Goal: Check status: Check status

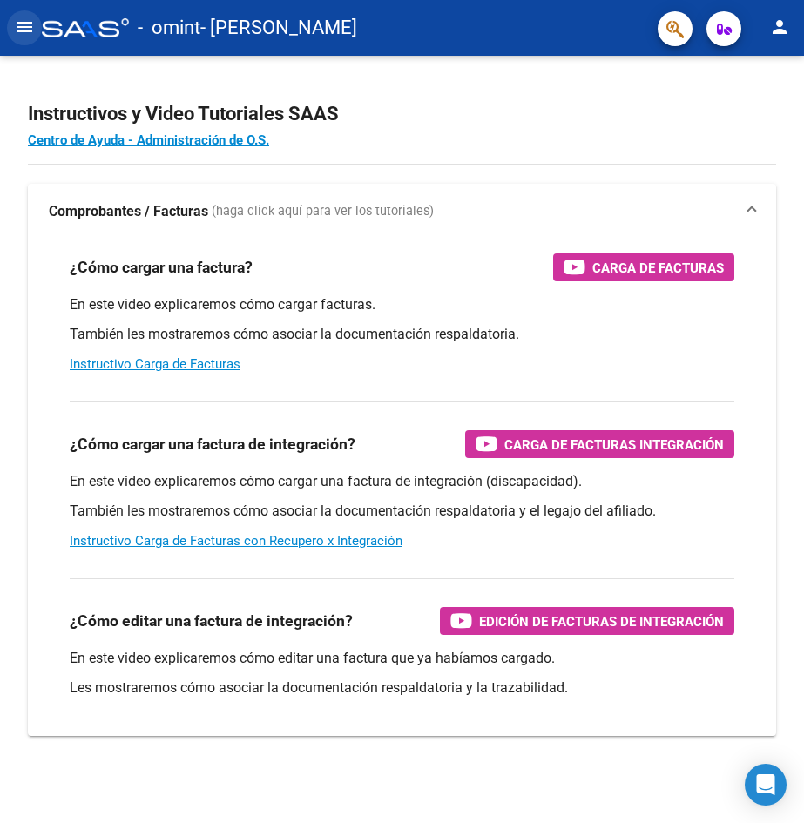
click at [29, 34] on mat-icon "menu" at bounding box center [24, 27] width 21 height 21
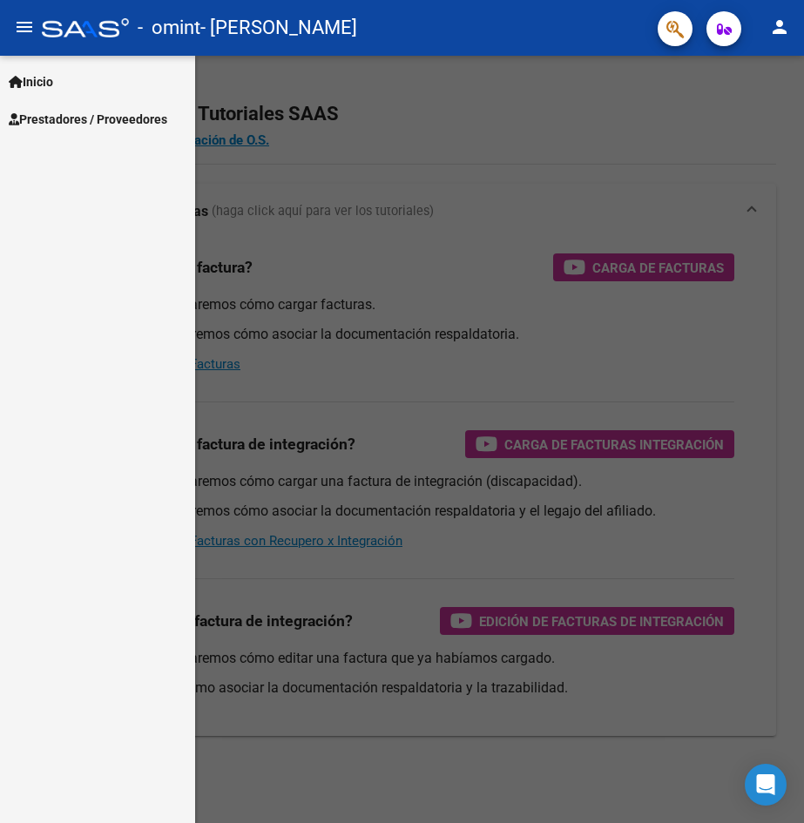
click at [51, 126] on span "Prestadores / Proveedores" at bounding box center [88, 119] width 159 height 19
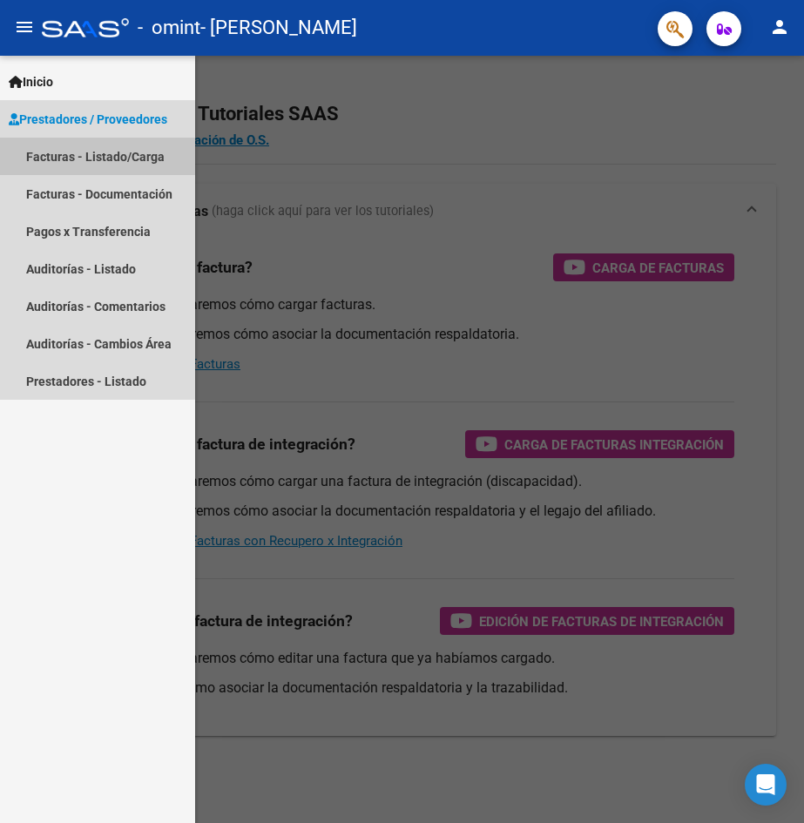
click at [67, 155] on link "Facturas - Listado/Carga" at bounding box center [97, 156] width 195 height 37
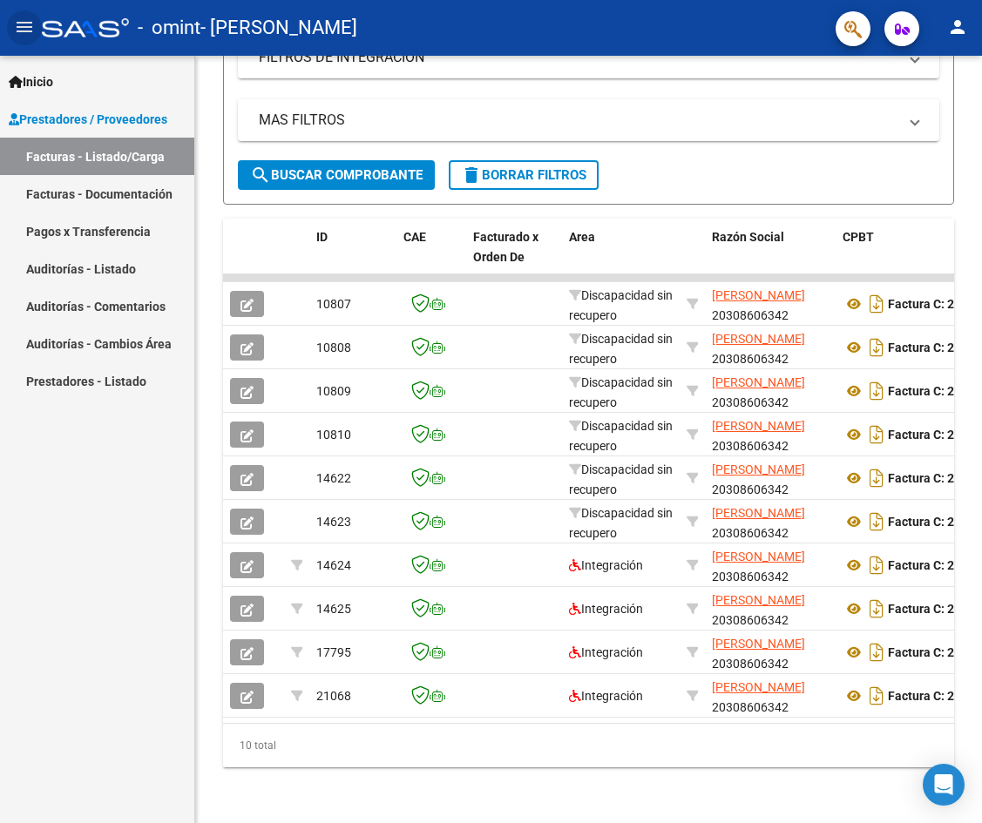
click at [87, 237] on link "Pagos x Transferencia" at bounding box center [97, 231] width 194 height 37
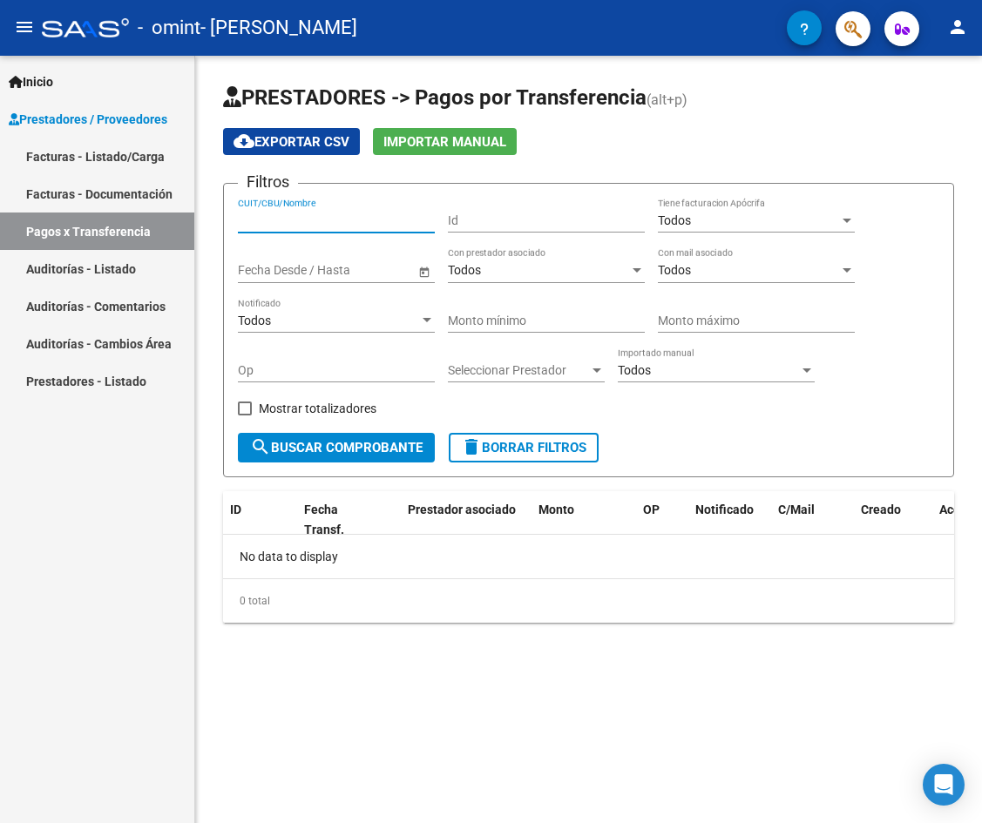
click at [349, 222] on input "CUIT/CBU/Nombre" at bounding box center [336, 220] width 197 height 15
click at [356, 449] on span "search Buscar Comprobante" at bounding box center [336, 448] width 173 height 16
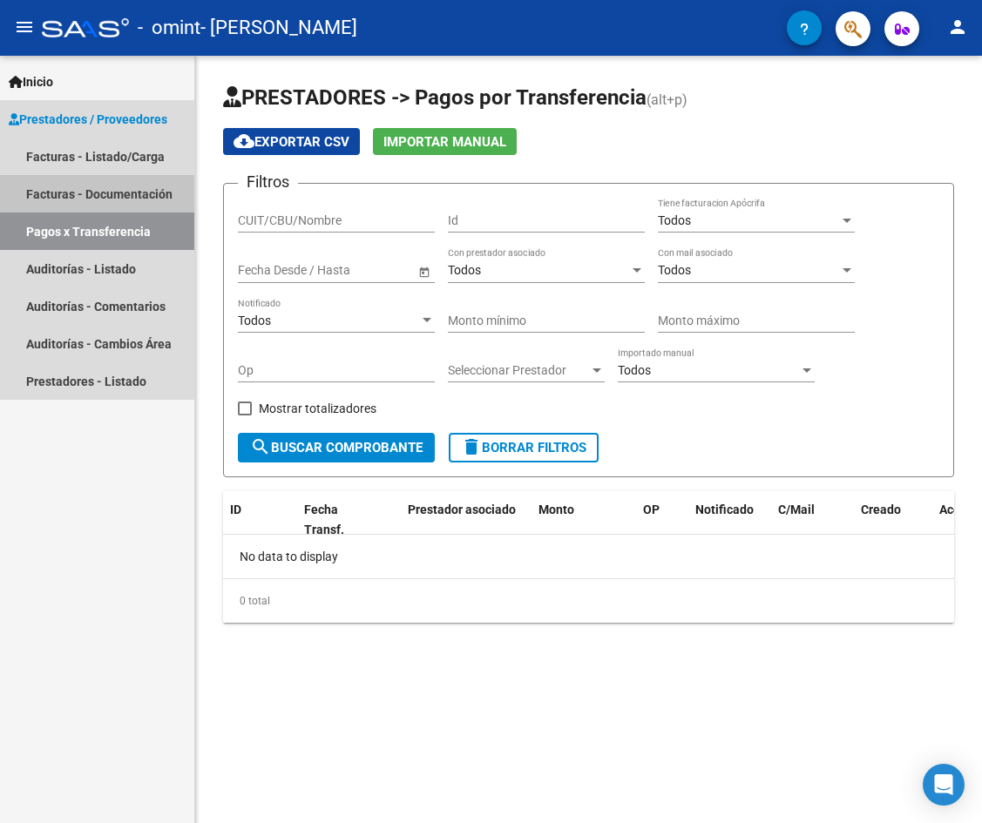
click at [83, 197] on link "Facturas - Documentación" at bounding box center [97, 193] width 194 height 37
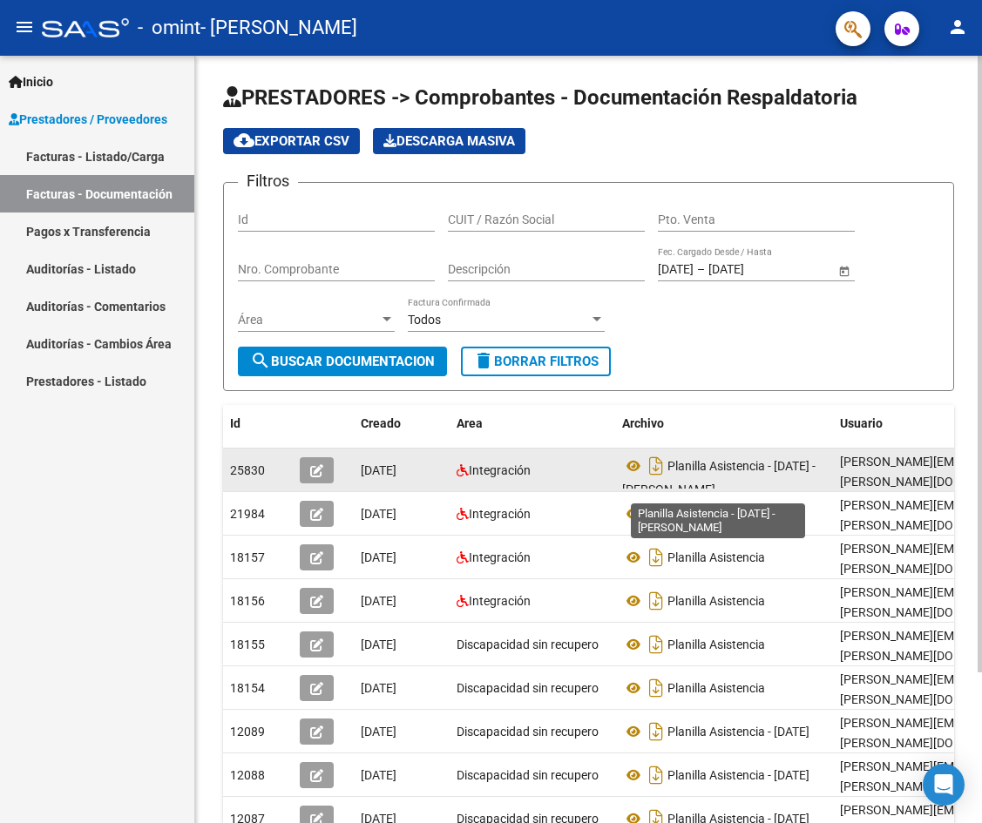
click at [676, 464] on span "Planilla Asistencia - [DATE] - [PERSON_NAME]" at bounding box center [718, 477] width 193 height 37
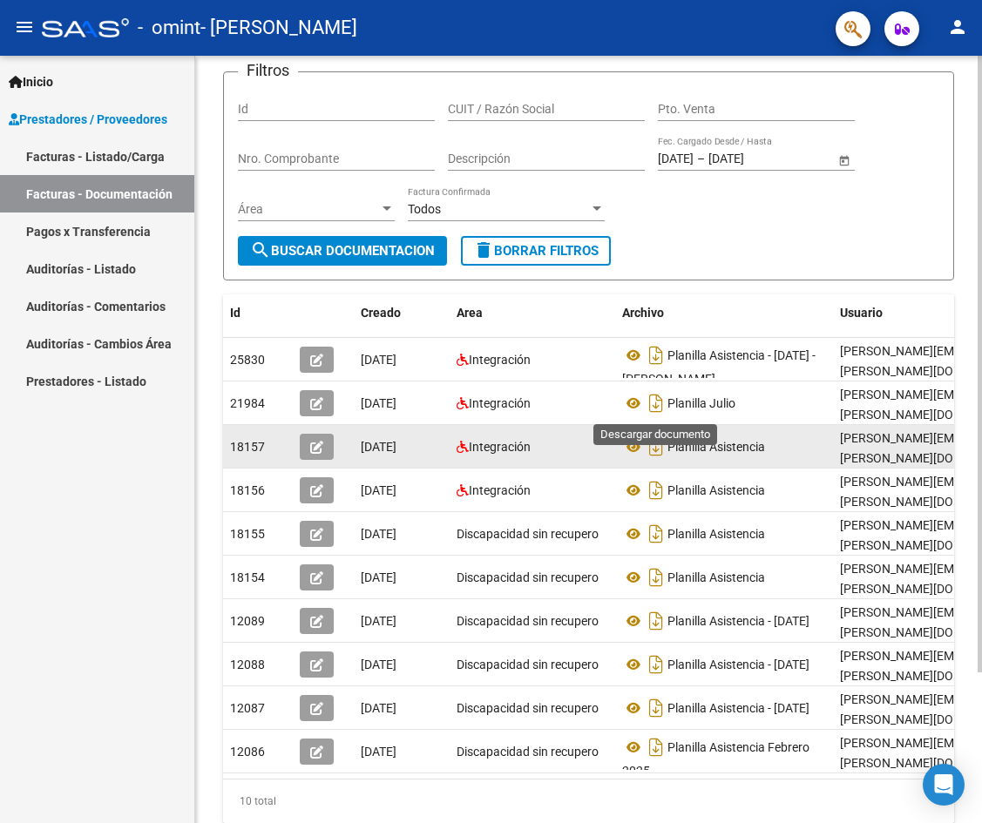
scroll to position [131, 0]
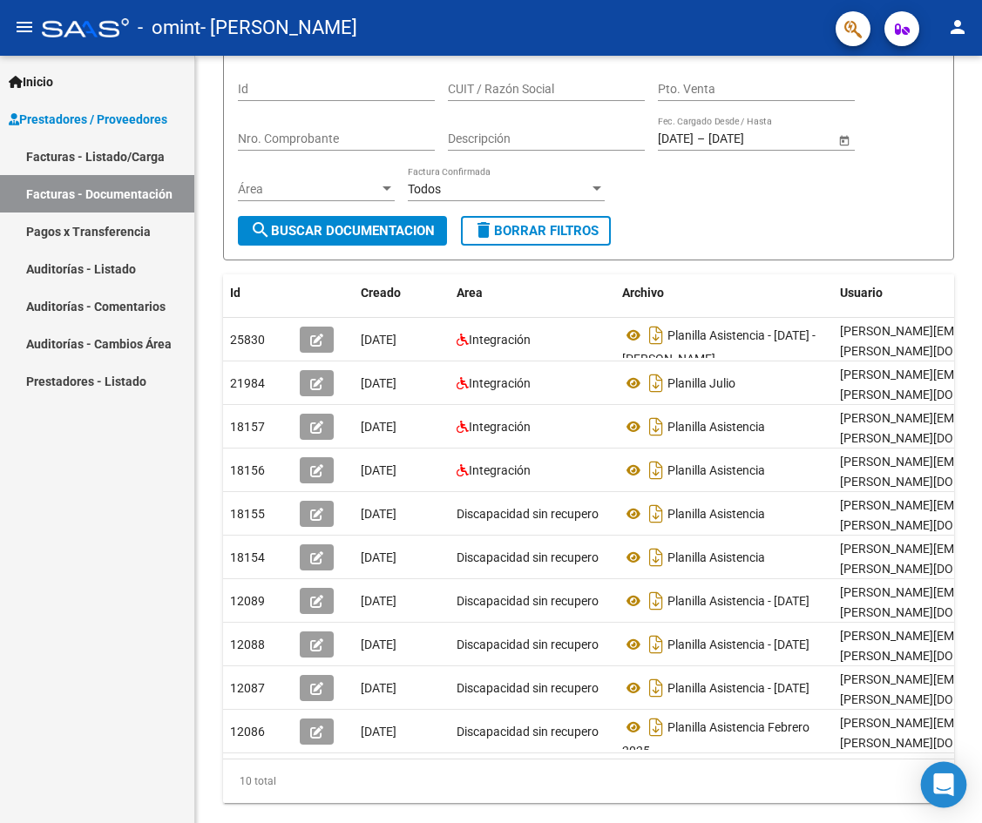
click at [676, 788] on icon "Open Intercom Messenger" at bounding box center [943, 785] width 20 height 23
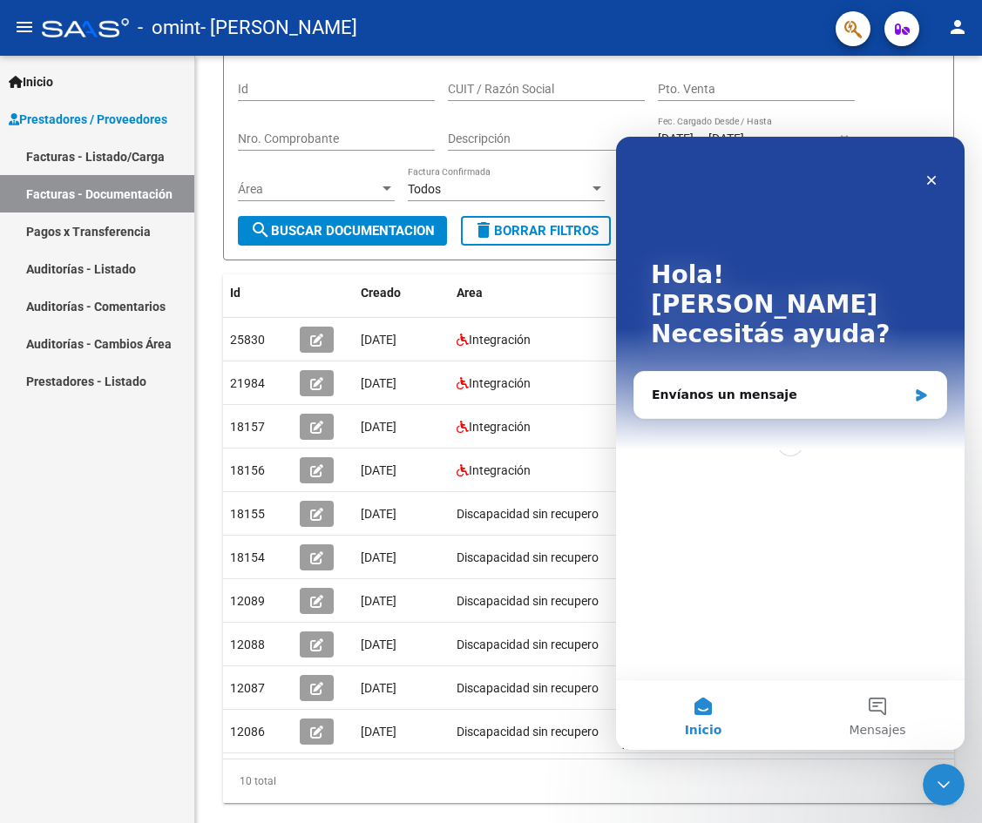
scroll to position [0, 0]
click at [676, 179] on icon "Cerrar" at bounding box center [932, 181] width 10 height 10
